Goal: Information Seeking & Learning: Learn about a topic

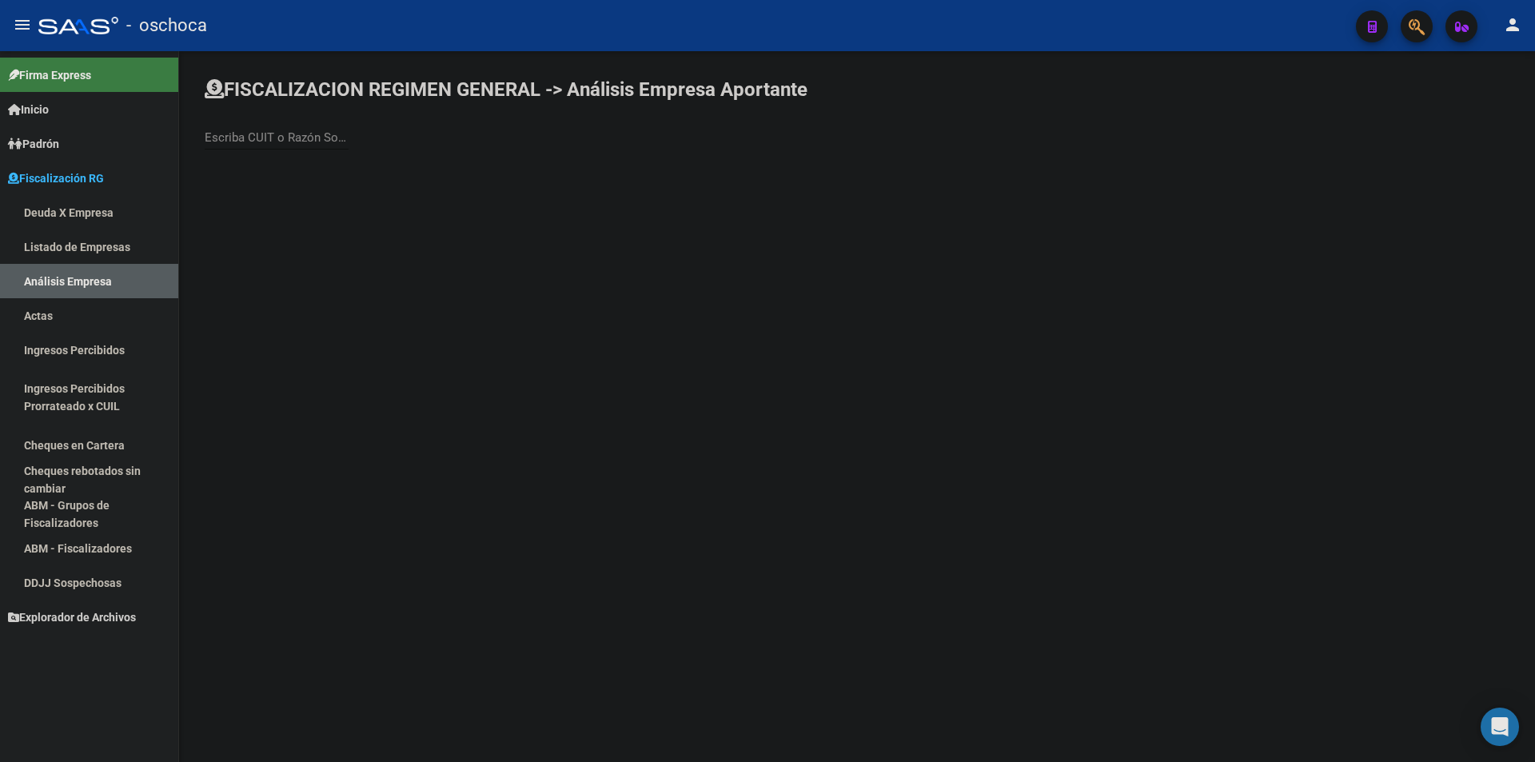
drag, startPoint x: 521, startPoint y: 206, endPoint x: 465, endPoint y: 220, distance: 57.0
click at [509, 210] on mat-sidenav-content "FISCALIZACION REGIMEN GENERAL -> Análisis Empresa Aportante Escriba CUIT o Razó…" at bounding box center [857, 406] width 1356 height 711
click at [64, 251] on link "Listado de Empresas" at bounding box center [89, 247] width 178 height 34
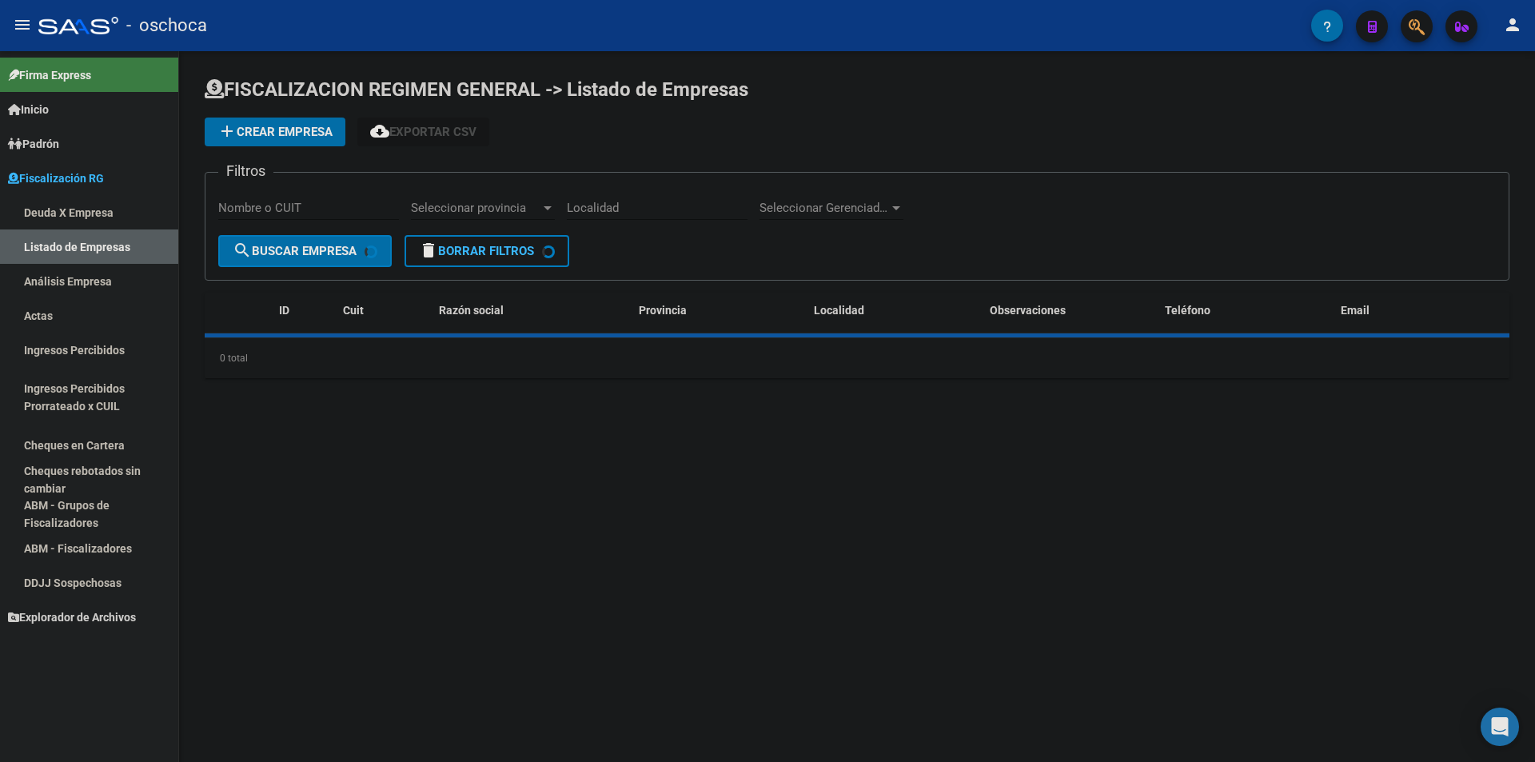
click at [67, 273] on link "Análisis Empresa" at bounding box center [89, 281] width 178 height 34
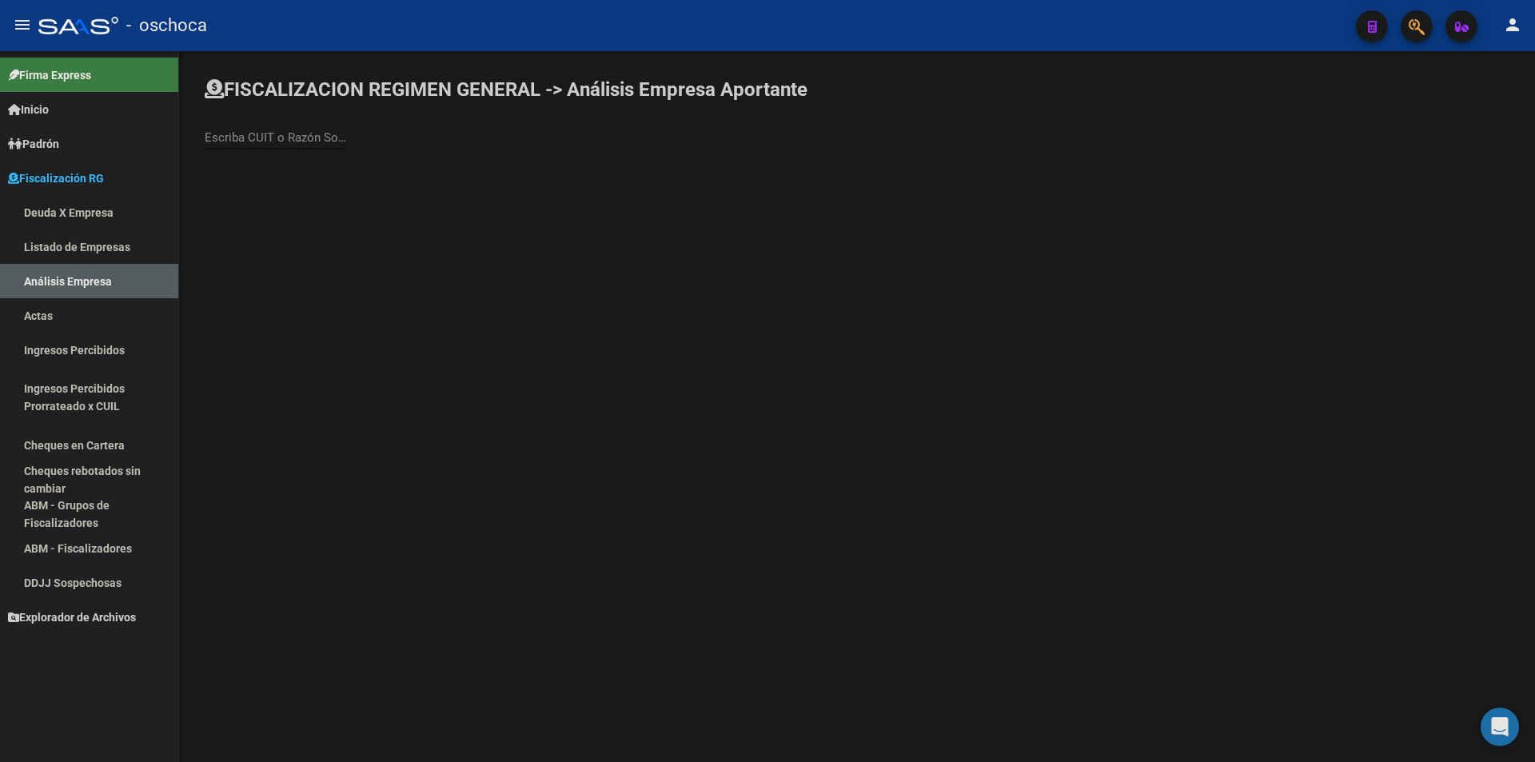
click at [293, 141] on input "Escriba CUIT o Razón Social para buscar" at bounding box center [277, 137] width 144 height 14
type input "[PERSON_NAME] VICT"
click at [335, 173] on span "[PERSON_NAME] [PERSON_NAME]" at bounding box center [445, 169] width 454 height 38
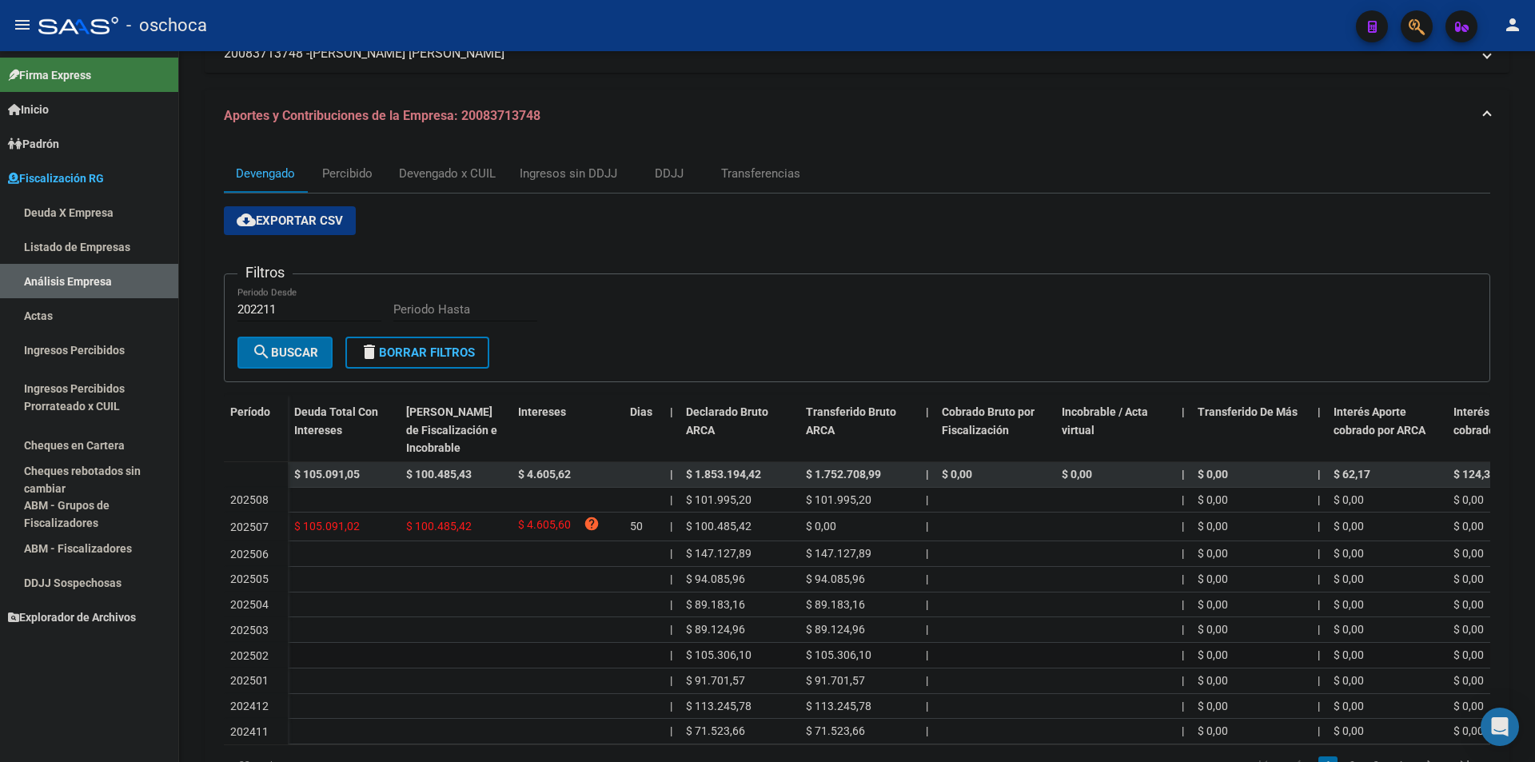
scroll to position [160, 0]
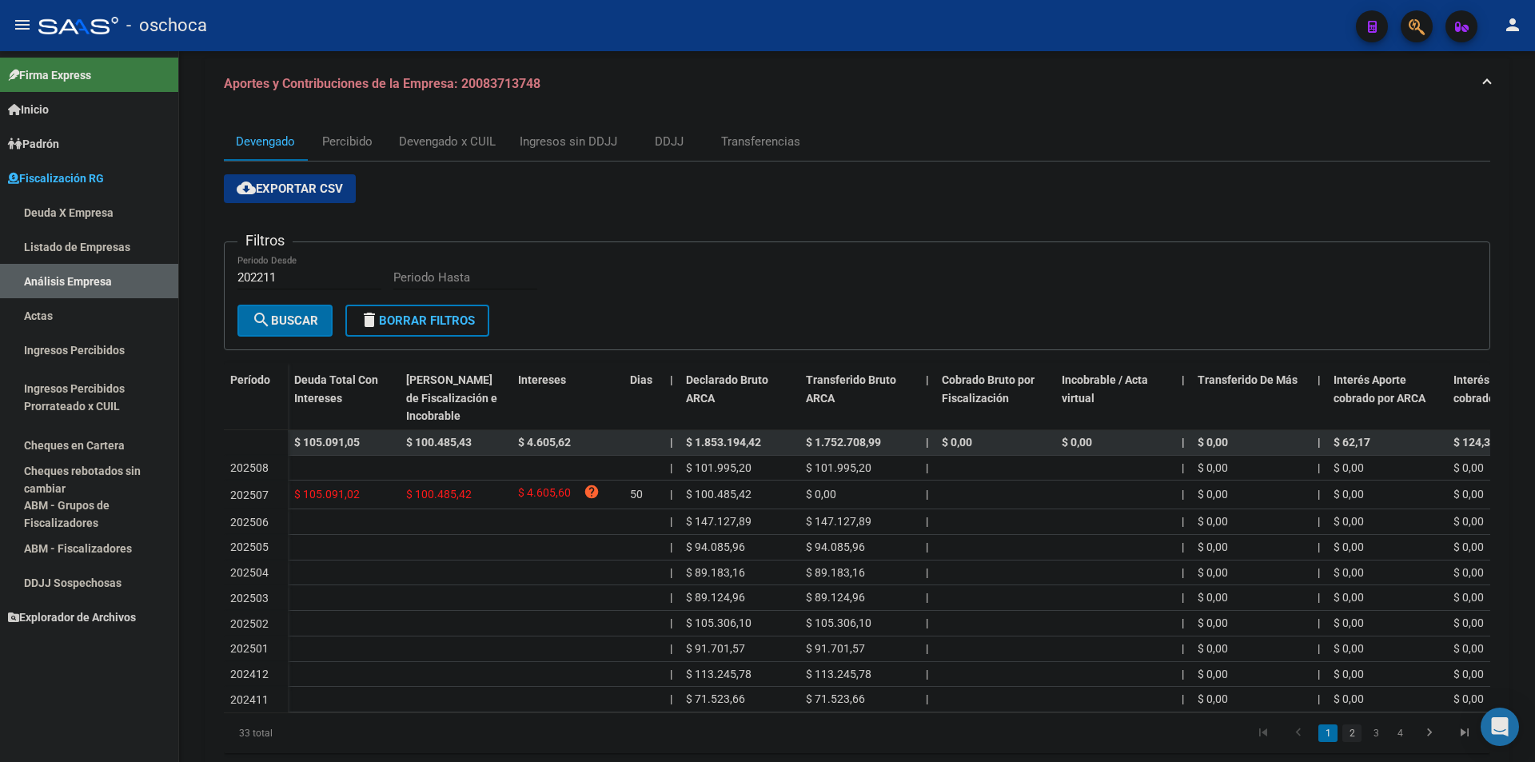
click at [1356, 742] on link "2" at bounding box center [1352, 734] width 19 height 18
click at [1372, 739] on link "3" at bounding box center [1376, 730] width 19 height 18
click at [1404, 742] on link "4" at bounding box center [1400, 734] width 19 height 18
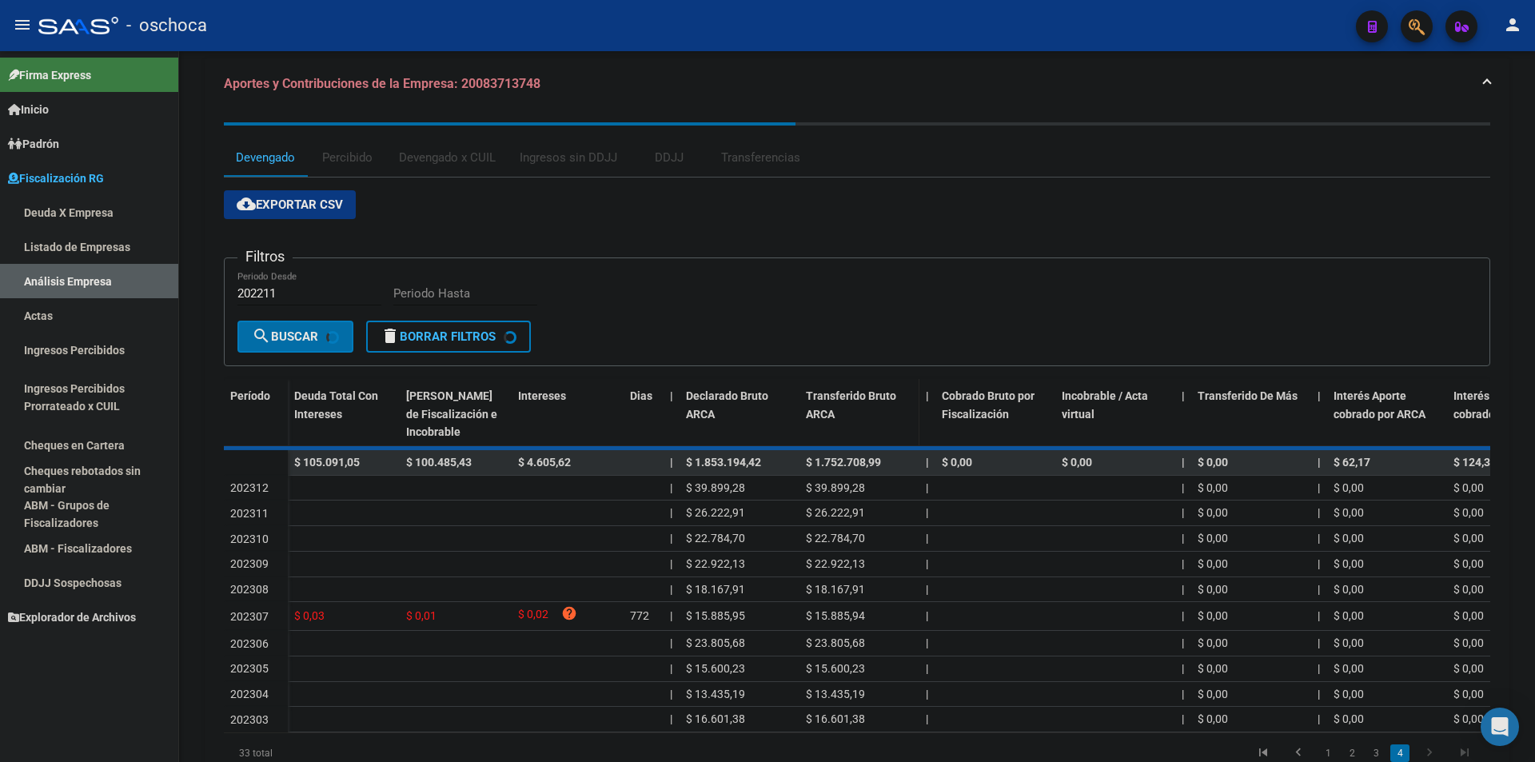
scroll to position [46, 0]
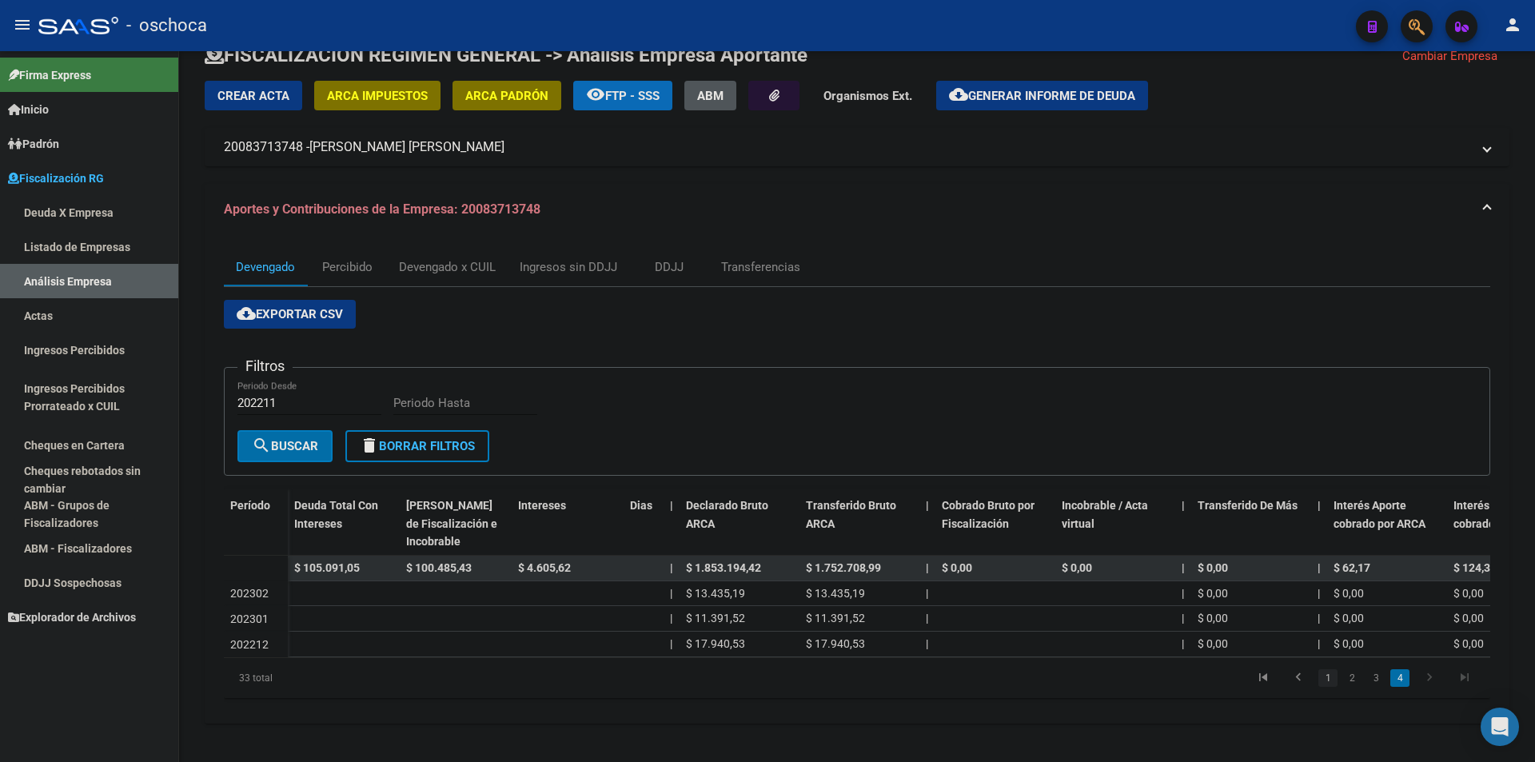
click at [1324, 681] on link "1" at bounding box center [1328, 678] width 19 height 18
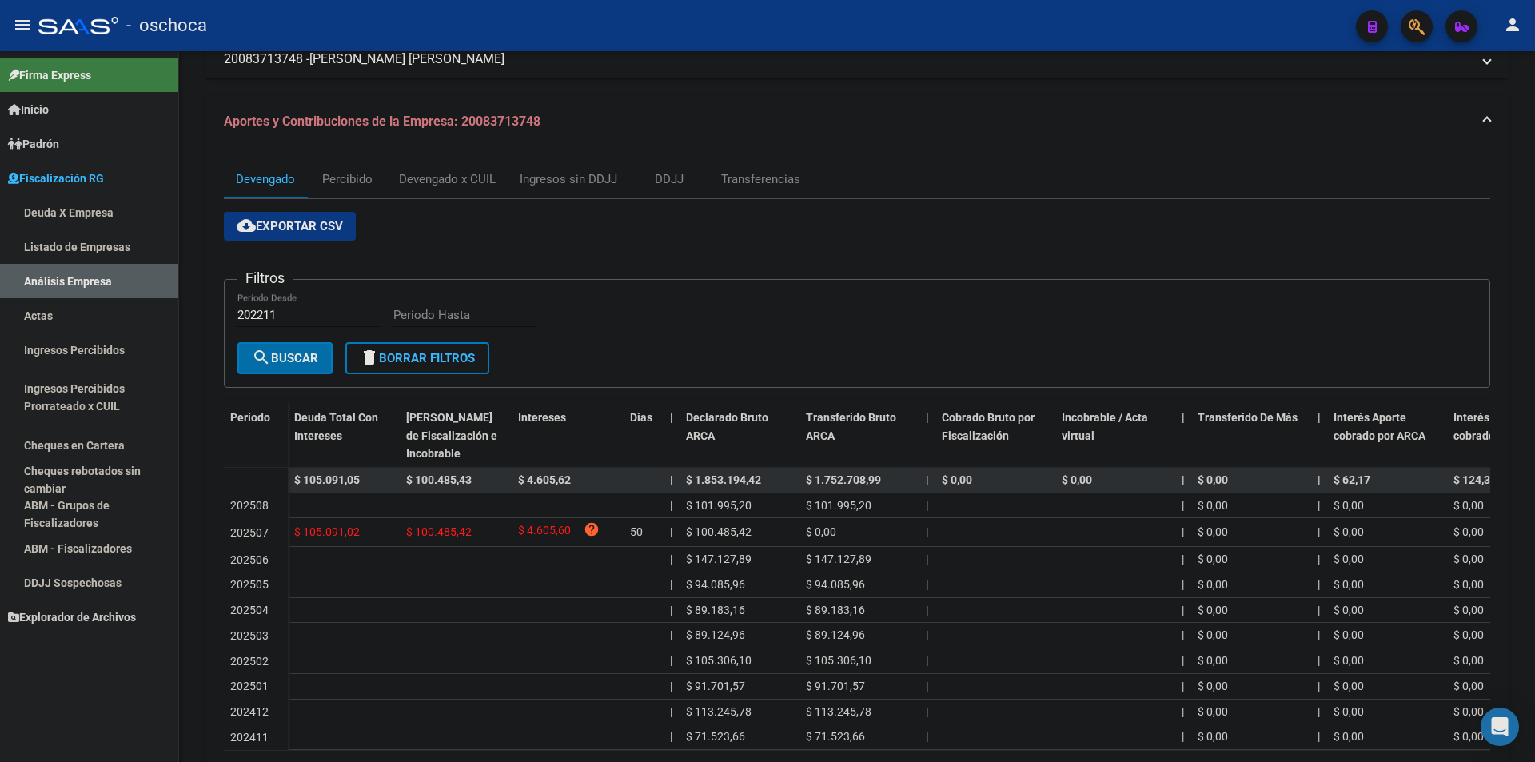
scroll to position [126, 0]
